Goal: Task Accomplishment & Management: Use online tool/utility

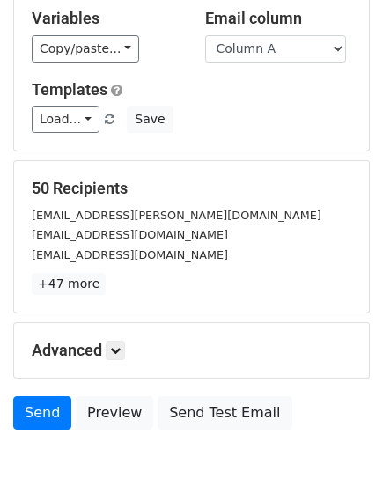
scroll to position [249, 0]
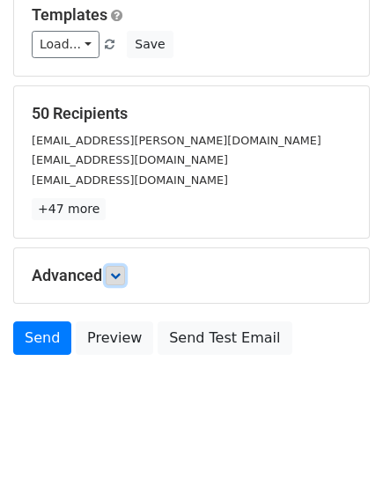
click at [116, 270] on icon at bounding box center [115, 275] width 11 height 11
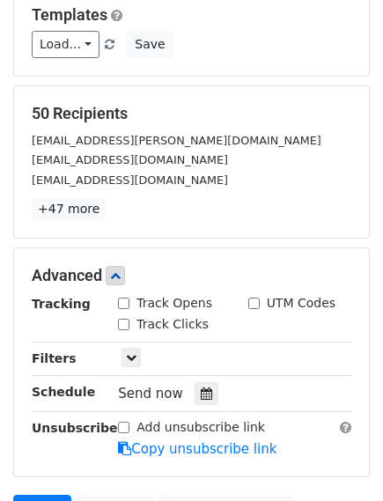
click at [125, 297] on input "Track Opens" at bounding box center [123, 302] width 11 height 11
checkbox input "true"
click at [121, 319] on input "Track Clicks" at bounding box center [123, 324] width 11 height 11
checkbox input "true"
click at [257, 297] on input "UTM Codes" at bounding box center [253, 302] width 11 height 11
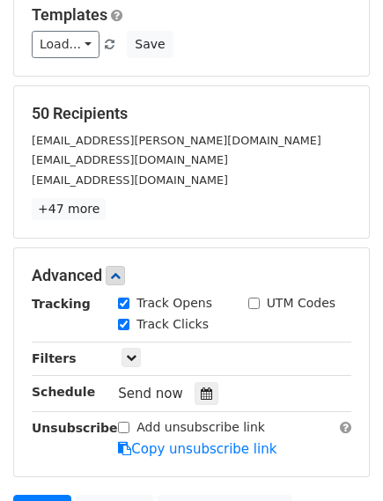
checkbox input "true"
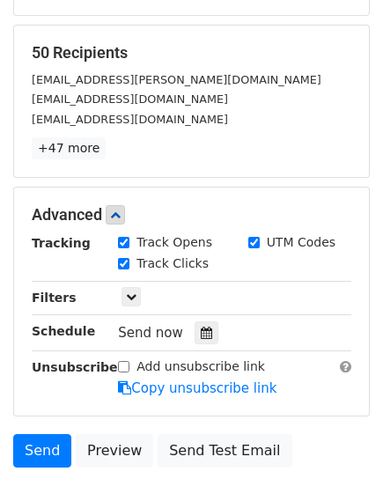
scroll to position [337, 0]
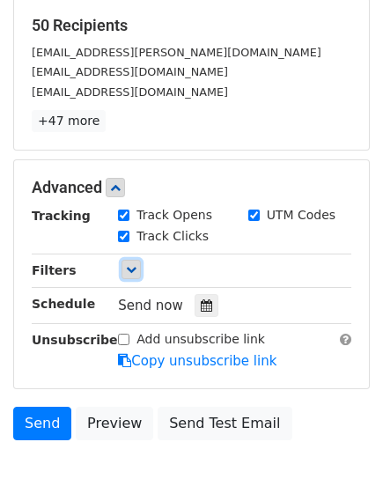
click at [133, 268] on icon at bounding box center [131, 269] width 11 height 11
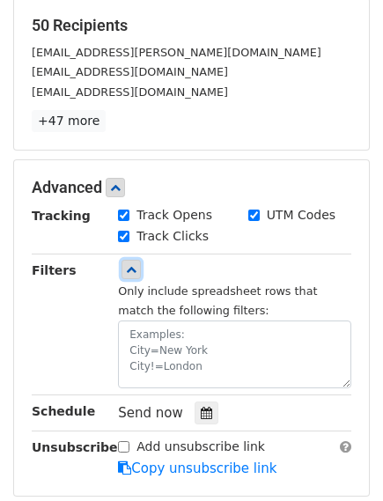
click at [133, 268] on icon at bounding box center [131, 269] width 11 height 11
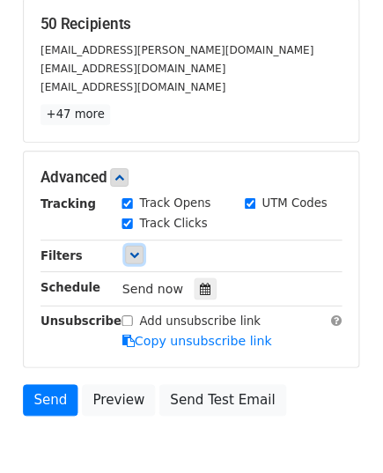
scroll to position [421, 0]
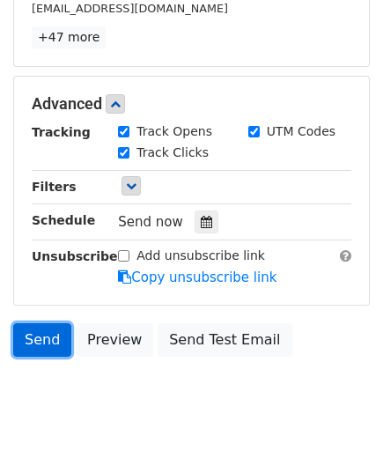
click at [42, 334] on link "Send" at bounding box center [42, 339] width 58 height 33
